Goal: Check status: Check status

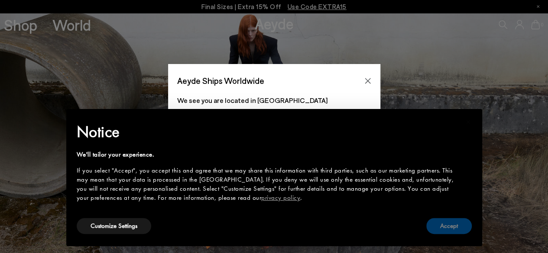
click at [456, 229] on button "Accept" at bounding box center [448, 226] width 45 height 16
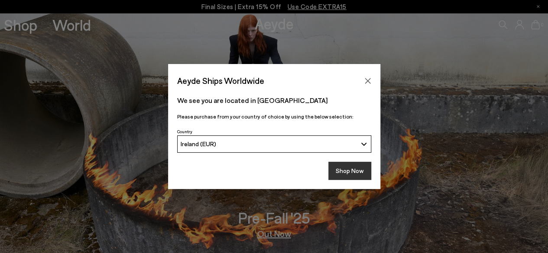
click at [347, 173] on button "Shop Now" at bounding box center [349, 171] width 43 height 18
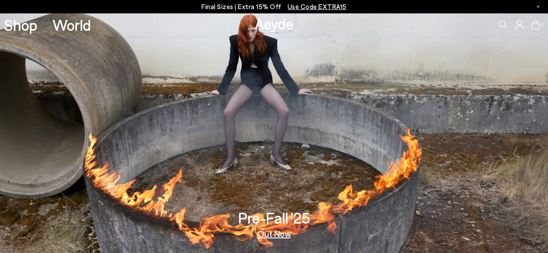
click at [518, 26] on icon at bounding box center [519, 25] width 9 height 10
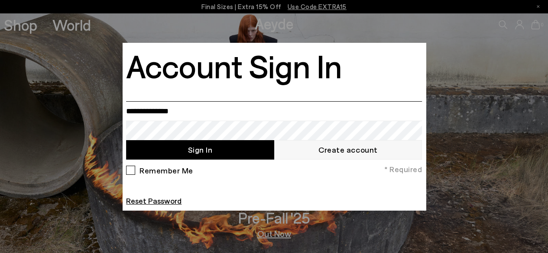
click at [158, 114] on input "email" at bounding box center [274, 110] width 296 height 19
type input "**********"
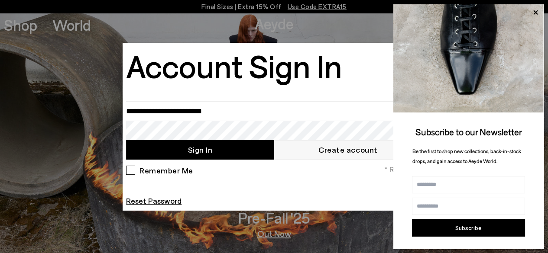
click at [144, 150] on button "Sign In" at bounding box center [200, 149] width 148 height 19
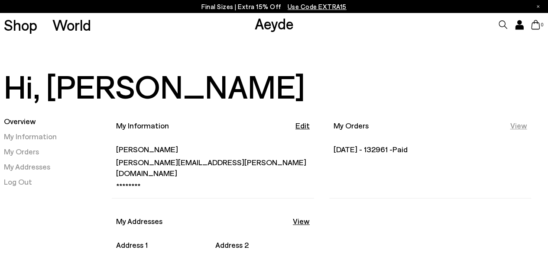
click at [520, 126] on link "View" at bounding box center [517, 125] width 17 height 11
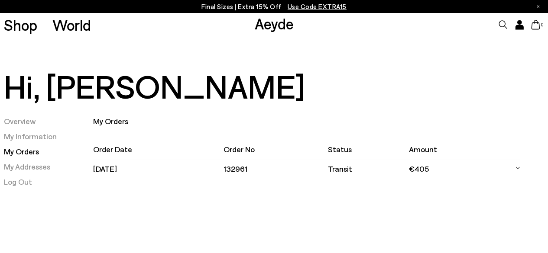
click at [345, 169] on td "transit" at bounding box center [368, 168] width 81 height 19
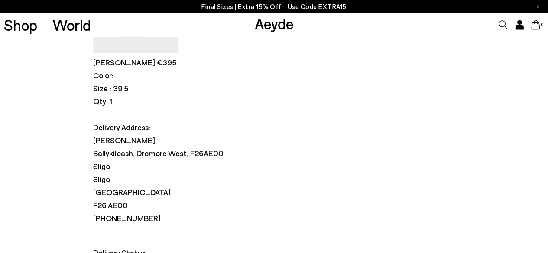
scroll to position [245, 0]
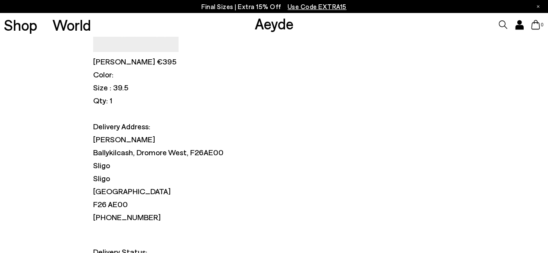
drag, startPoint x: 260, startPoint y: 174, endPoint x: 305, endPoint y: 174, distance: 45.5
copy span "7757720600"
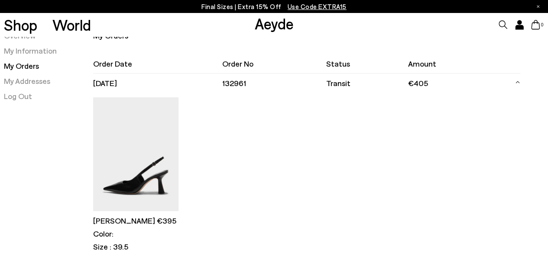
scroll to position [88, 0]
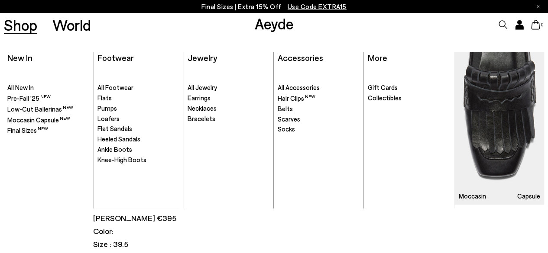
click at [28, 24] on link "Shop" at bounding box center [20, 24] width 33 height 15
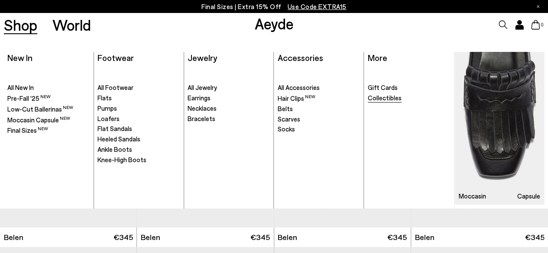
click at [390, 99] on span "Collectibles" at bounding box center [385, 98] width 34 height 8
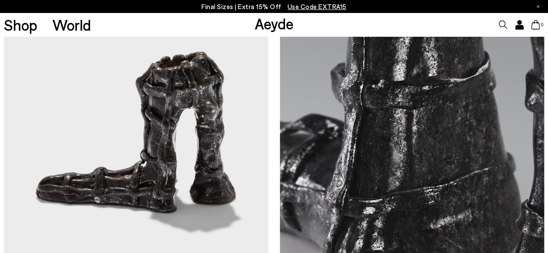
scroll to position [142, 0]
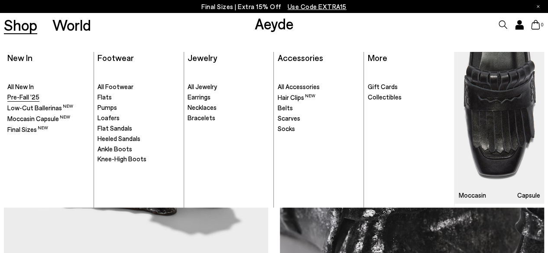
click at [26, 97] on span "Pre-Fall '25" at bounding box center [23, 97] width 32 height 8
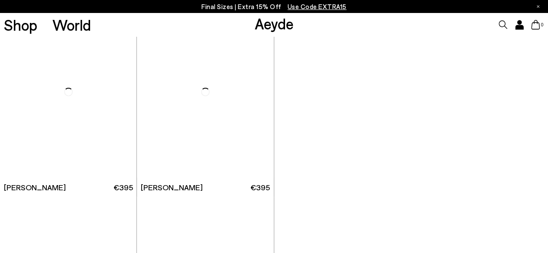
scroll to position [1029, 0]
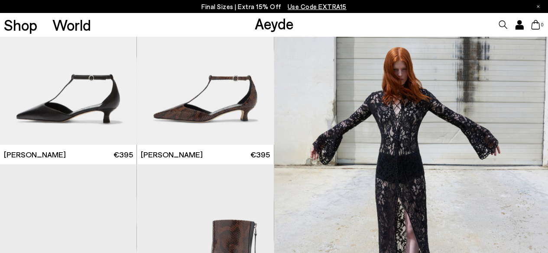
drag, startPoint x: 551, startPoint y: 12, endPoint x: 554, endPoint y: 57, distance: 45.1
click at [120, 59] on div "Next slide" at bounding box center [119, 63] width 26 height 26
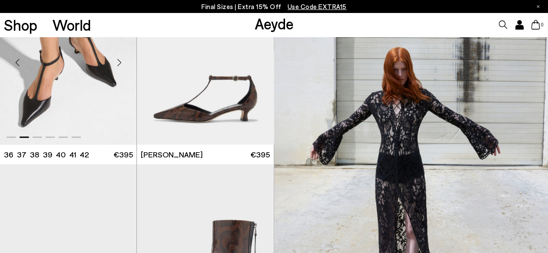
click at [119, 59] on div "Next slide" at bounding box center [119, 63] width 26 height 26
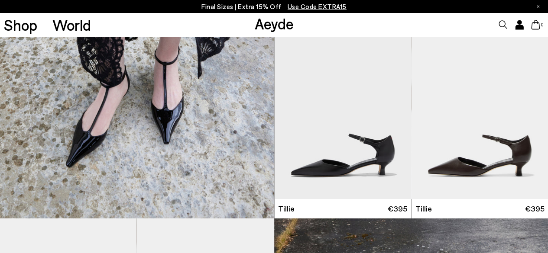
scroll to position [1581, 0]
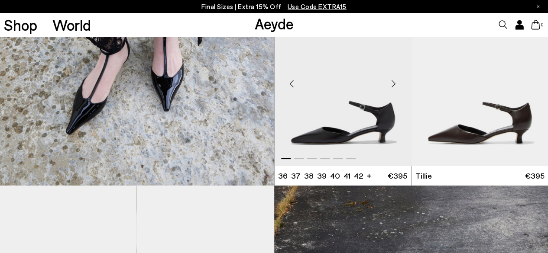
click at [393, 83] on div "Next slide" at bounding box center [393, 84] width 26 height 26
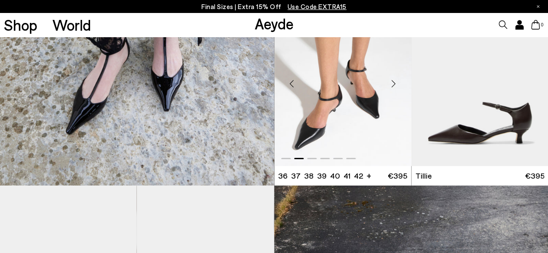
click at [393, 83] on div "Next slide" at bounding box center [393, 84] width 26 height 26
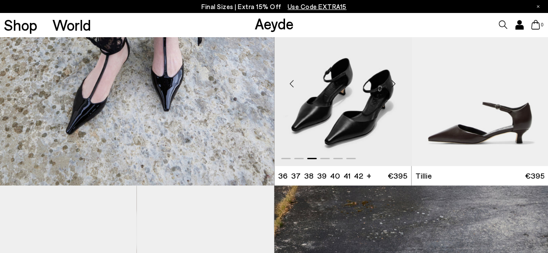
click at [394, 84] on div "Next slide" at bounding box center [393, 84] width 26 height 26
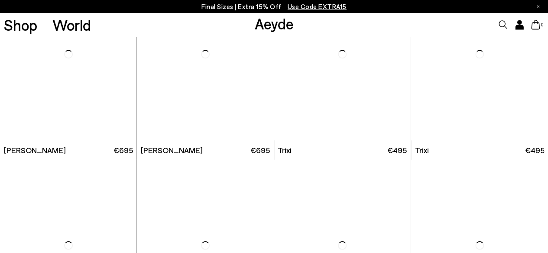
scroll to position [4019, 0]
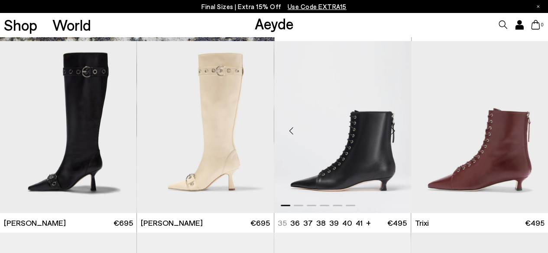
click at [393, 132] on div "Next slide" at bounding box center [393, 130] width 26 height 26
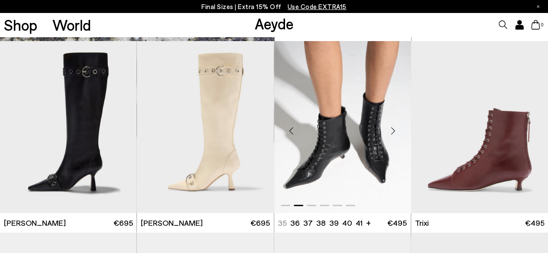
click at [393, 132] on div "Next slide" at bounding box center [393, 130] width 26 height 26
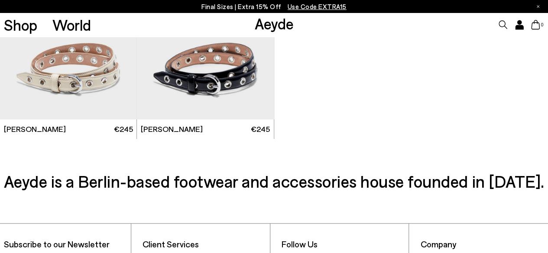
scroll to position [0, 0]
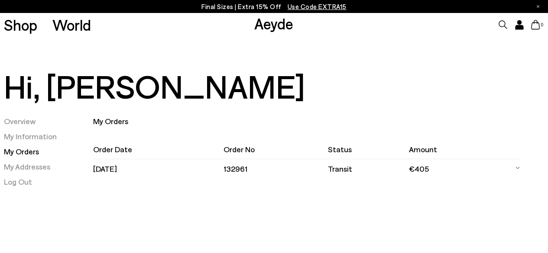
scroll to position [67, 0]
